Goal: Task Accomplishment & Management: Use online tool/utility

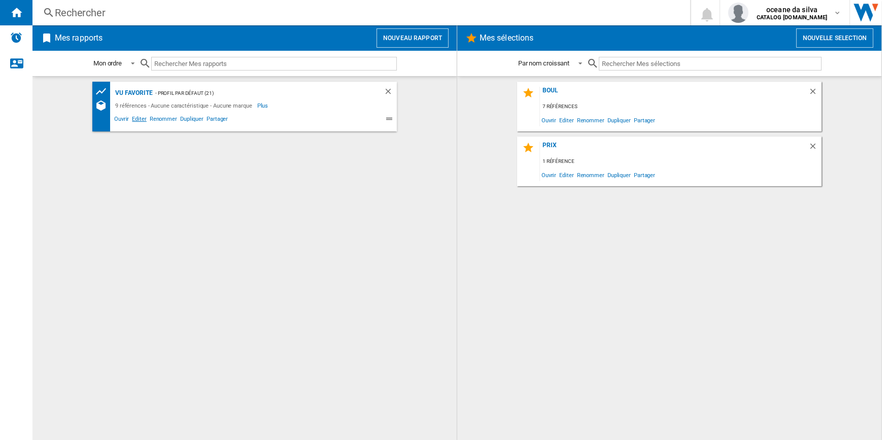
click at [137, 117] on span "Editer" at bounding box center [138, 120] width 17 height 12
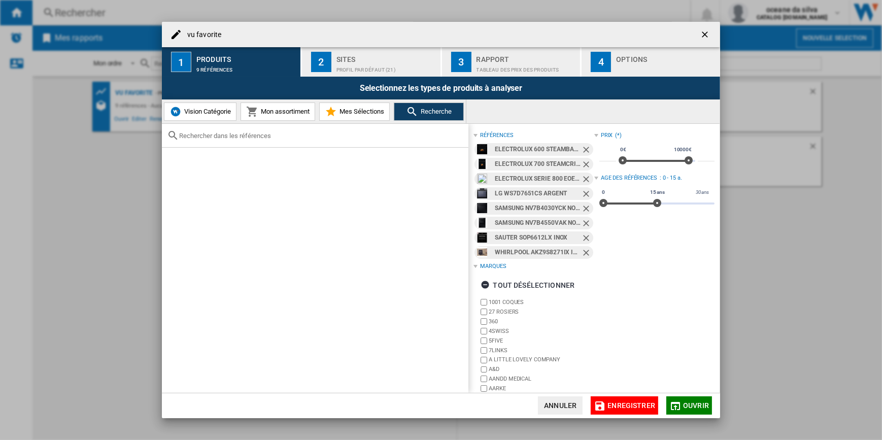
click at [582, 149] on ng-md-icon "Retirer" at bounding box center [587, 151] width 12 height 12
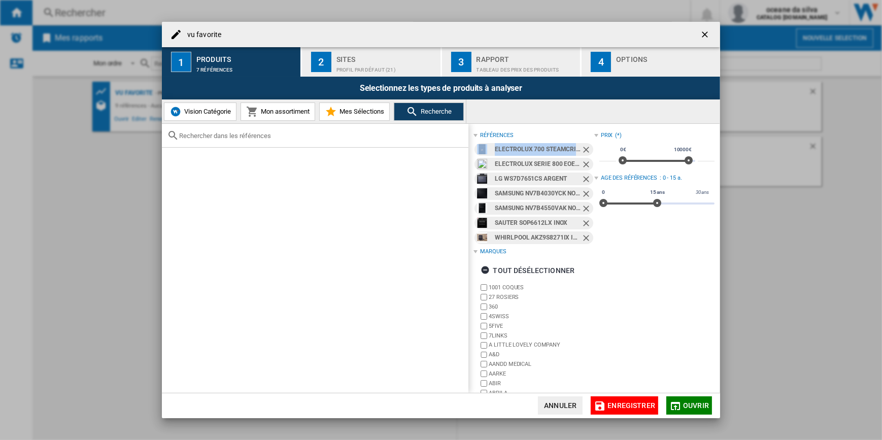
click at [582, 149] on ng-md-icon "Retirer" at bounding box center [587, 151] width 12 height 12
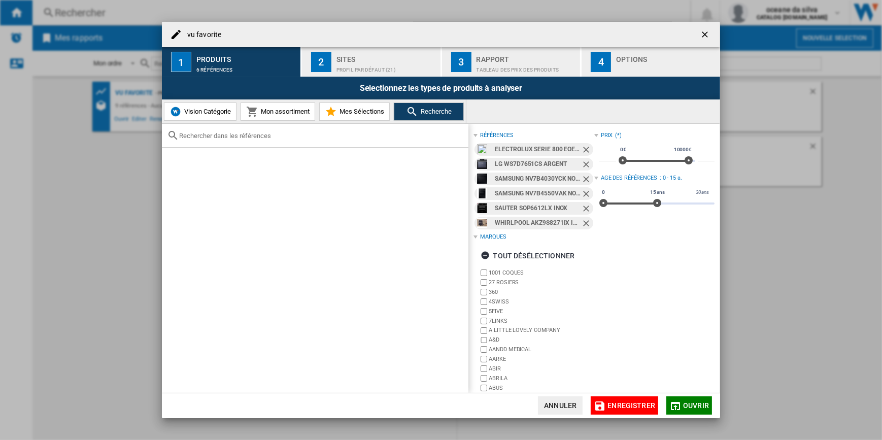
click at [582, 149] on ng-md-icon "Retirer" at bounding box center [587, 151] width 12 height 12
click at [582, 159] on ng-md-icon "Retirer" at bounding box center [587, 165] width 12 height 12
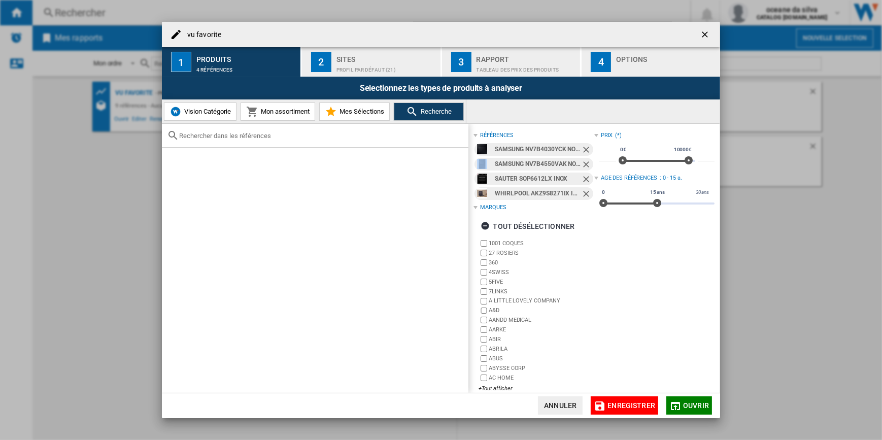
click at [582, 149] on ng-md-icon "Retirer" at bounding box center [587, 151] width 12 height 12
click at [582, 159] on ng-md-icon "Retirer" at bounding box center [587, 165] width 12 height 12
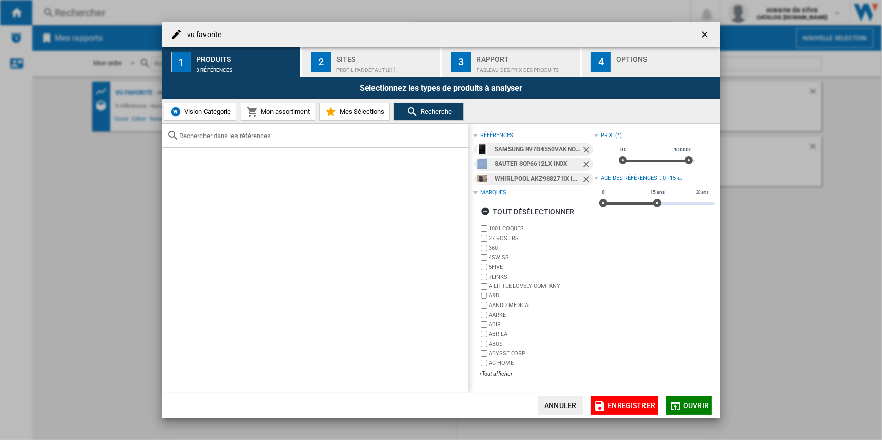
click at [581, 159] on ng-md-icon "Retirer" at bounding box center [587, 165] width 12 height 12
click at [581, 174] on ng-md-icon "Retirer" at bounding box center [587, 180] width 12 height 12
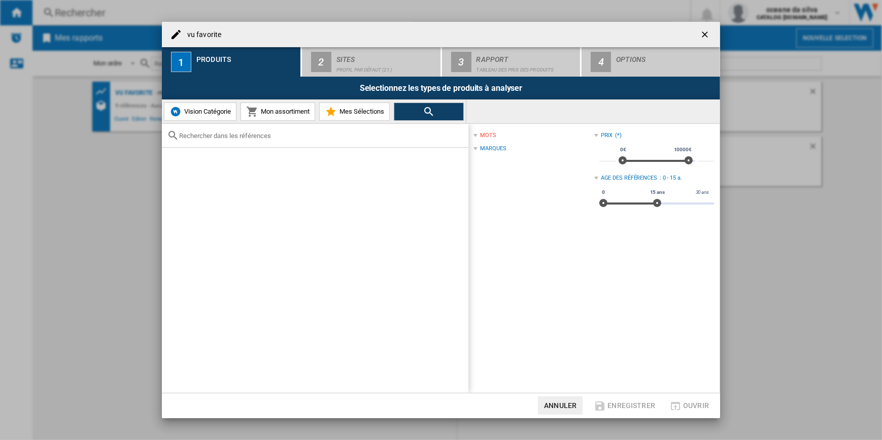
click at [581, 149] on span at bounding box center [550, 149] width 88 height 8
click at [239, 143] on div at bounding box center [315, 136] width 306 height 24
click at [246, 136] on input "text" at bounding box center [321, 136] width 284 height 8
paste input "EOD5H40X"
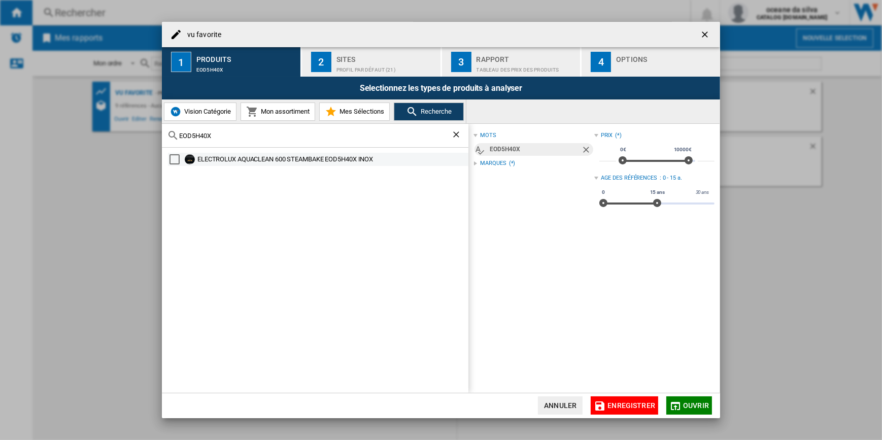
type input "EOD5H40X"
drag, startPoint x: 176, startPoint y: 159, endPoint x: 279, endPoint y: 170, distance: 104.1
click at [176, 159] on div "Select" at bounding box center [174, 159] width 10 height 10
click at [688, 405] on span "Ouvrir" at bounding box center [696, 405] width 26 height 8
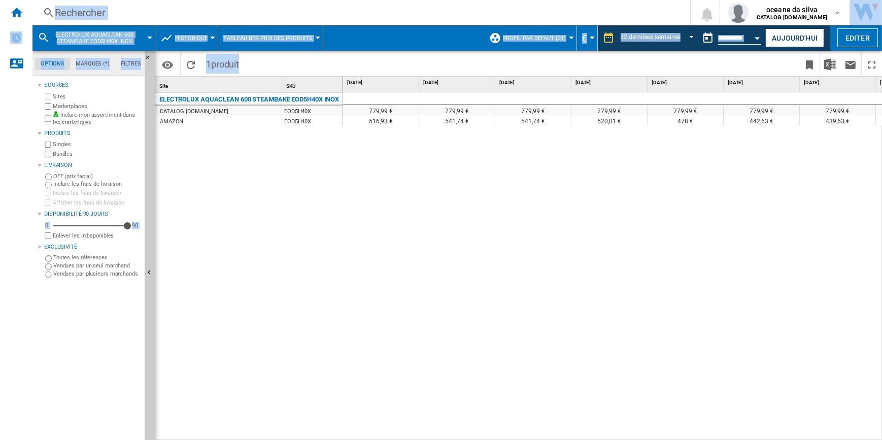
drag, startPoint x: 398, startPoint y: 435, endPoint x: 456, endPoint y: 441, distance: 58.6
click at [456, 439] on html "In order to access Insight, please log out and log in again OK NEW Rechercher R…" at bounding box center [441, 220] width 882 height 440
